Goal: Task Accomplishment & Management: Complete application form

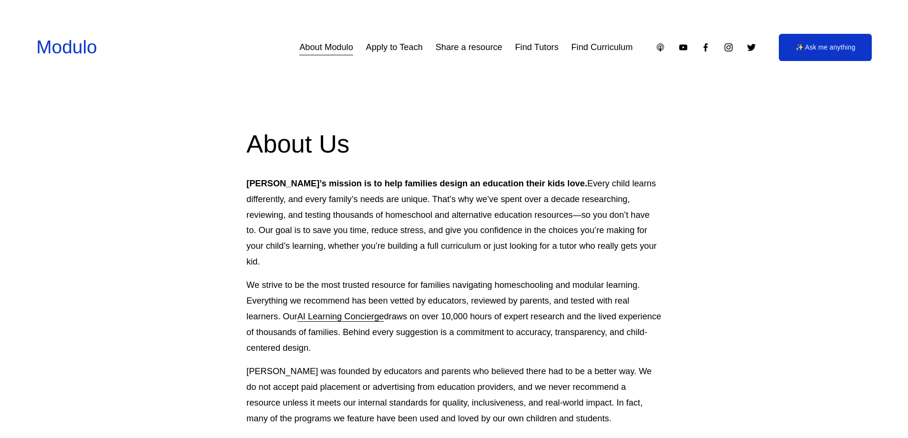
scroll to position [48, 0]
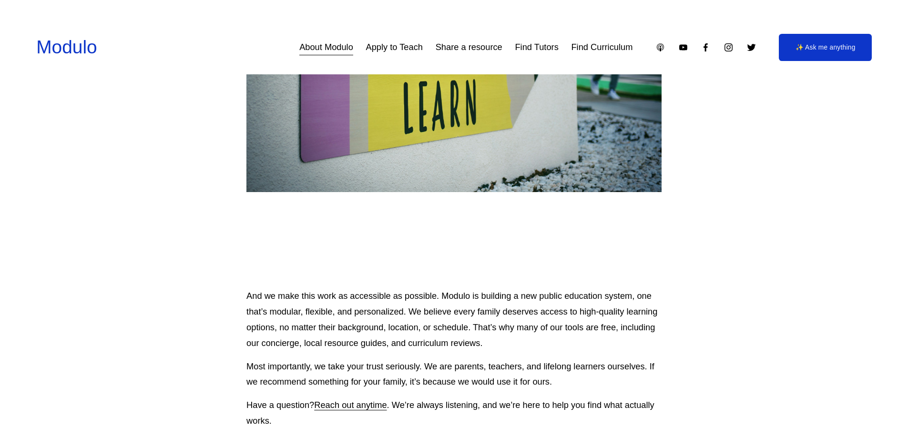
scroll to position [906, 0]
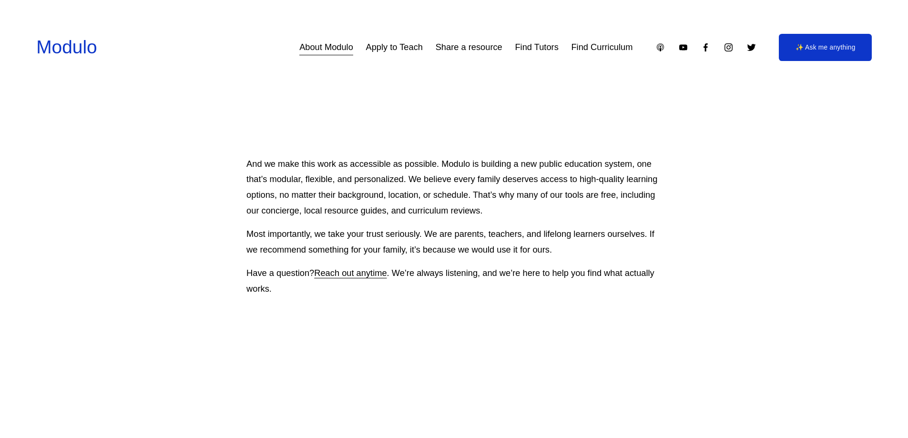
click at [390, 52] on link "Apply to Teach" at bounding box center [394, 48] width 57 height 18
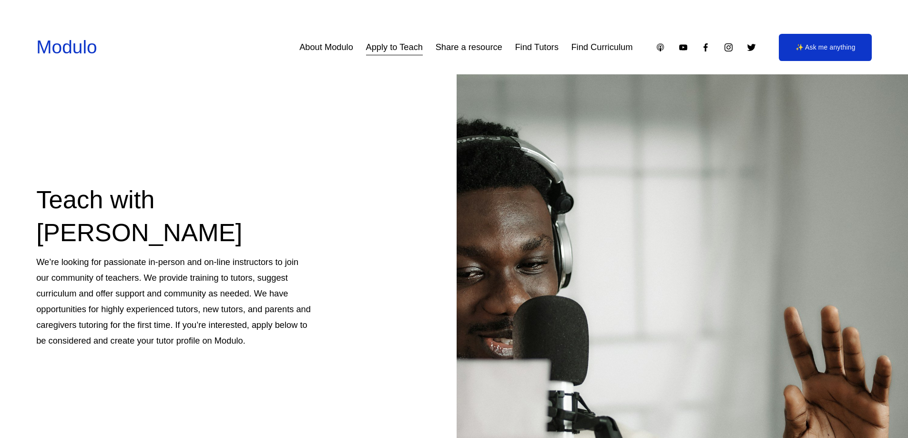
click at [166, 304] on p "We’re looking for passionate in-person and on-line instructors to join our comm…" at bounding box center [173, 302] width 275 height 94
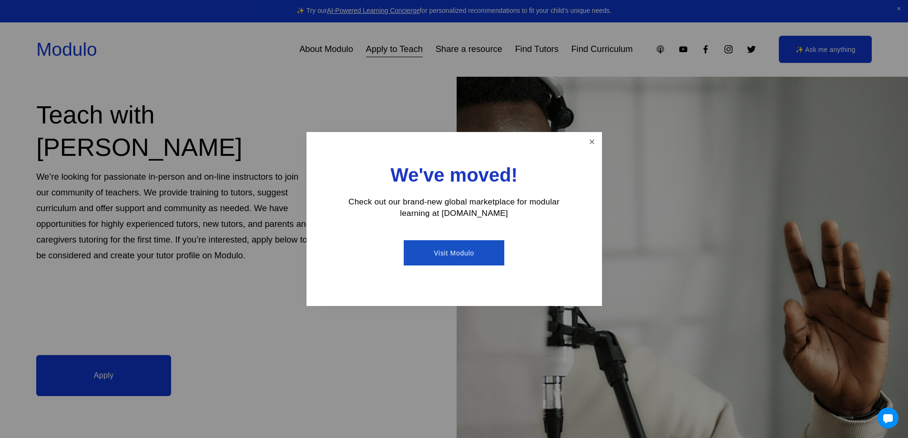
click at [452, 247] on link "Visit Modulo" at bounding box center [454, 252] width 101 height 25
click at [589, 140] on link "Close" at bounding box center [591, 141] width 17 height 17
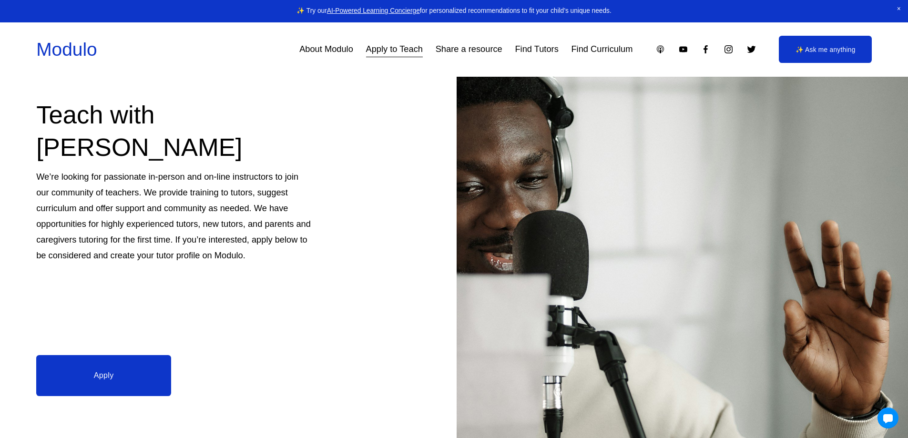
click at [136, 375] on link "Apply" at bounding box center [103, 375] width 135 height 41
